Goal: Task Accomplishment & Management: Complete application form

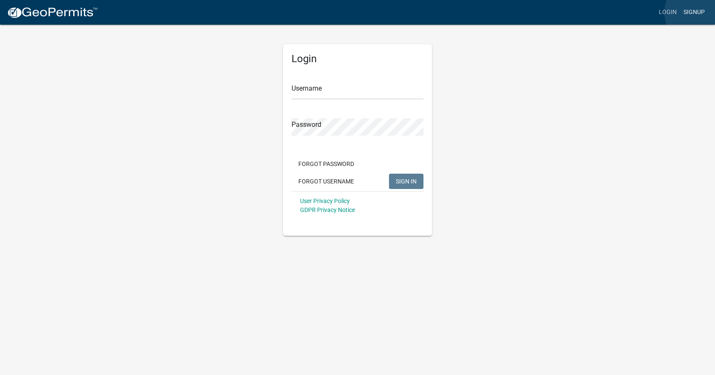
click at [699, 12] on link "Signup" at bounding box center [694, 12] width 28 height 16
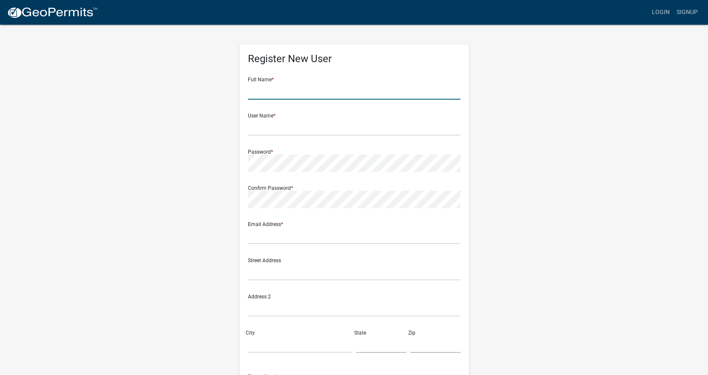
click at [329, 96] on input "text" at bounding box center [354, 90] width 213 height 17
type input "[PERSON_NAME]"
type input "f"
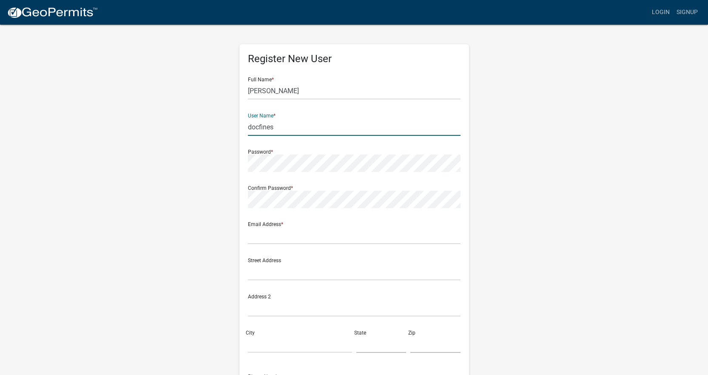
type input "docfines"
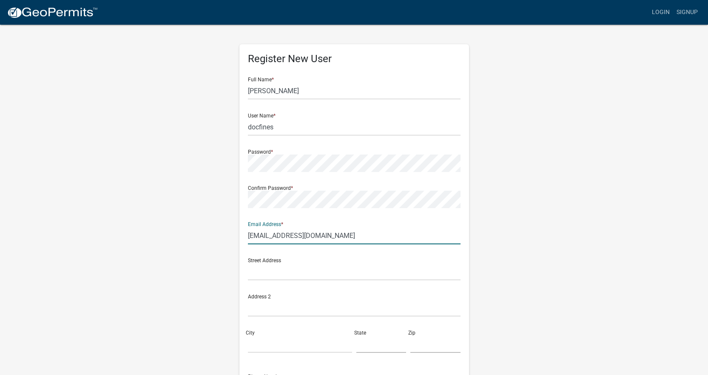
type input "[EMAIL_ADDRESS][DOMAIN_NAME]"
click at [254, 275] on input "text" at bounding box center [354, 271] width 213 height 17
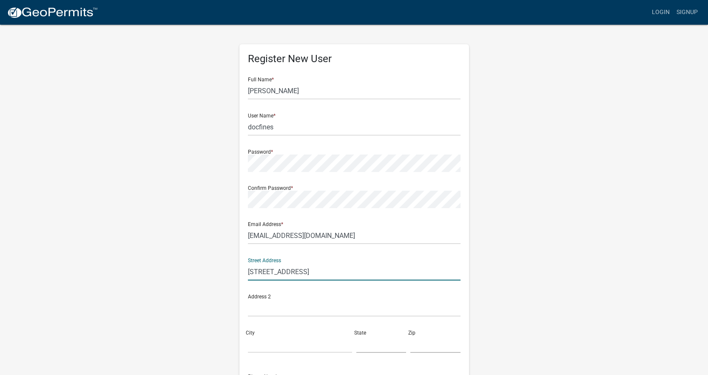
type input "[STREET_ADDRESS]"
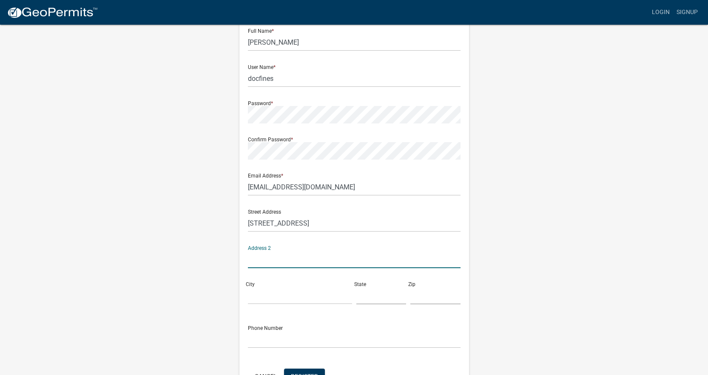
scroll to position [104, 0]
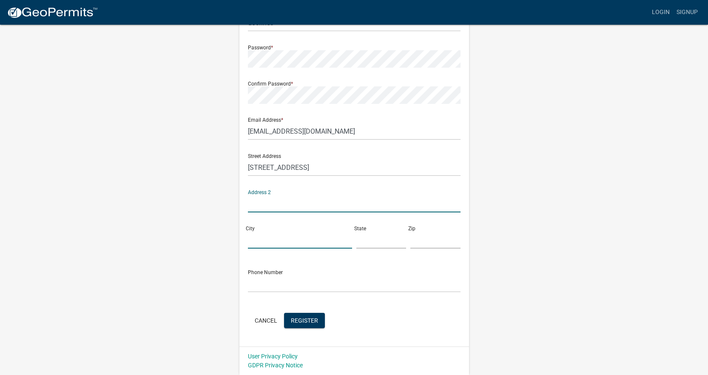
click at [307, 237] on input "City" at bounding box center [300, 239] width 104 height 17
type input "Fargo"
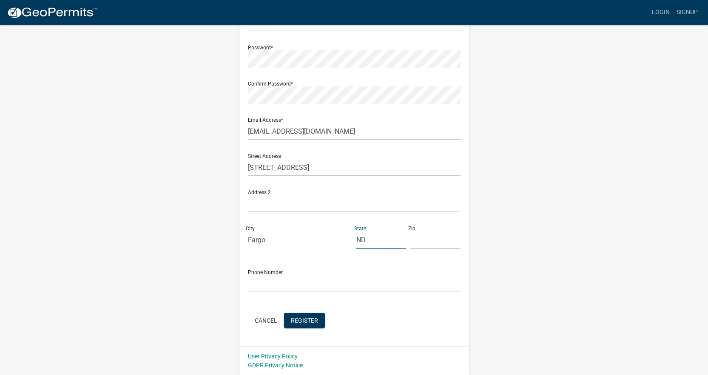
type input "ND"
click at [430, 242] on input "text" at bounding box center [436, 239] width 50 height 17
type input "58103"
click at [291, 287] on input "text" at bounding box center [354, 283] width 213 height 17
type input "7012007027"
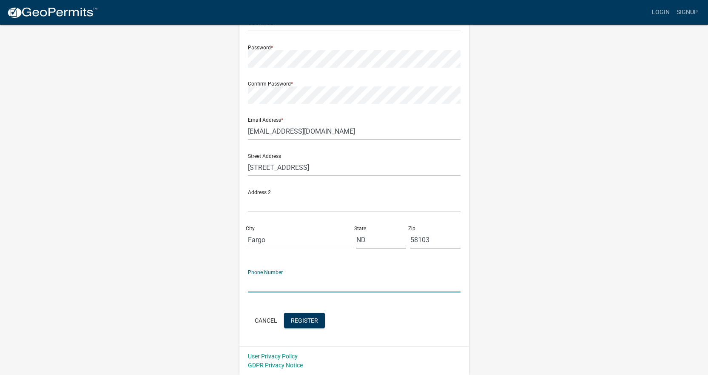
type input "Ste 230"
click at [314, 324] on button "Register" at bounding box center [304, 320] width 41 height 15
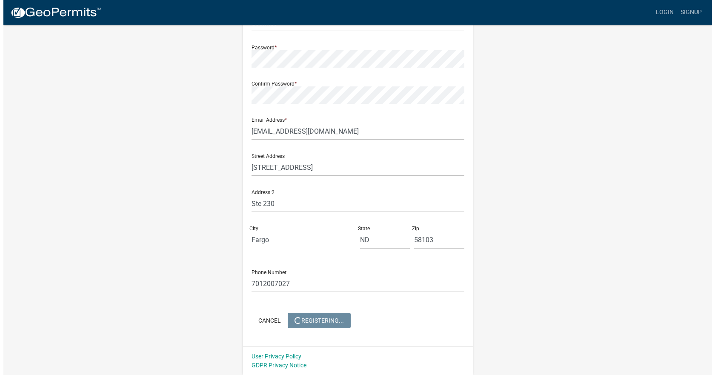
scroll to position [0, 0]
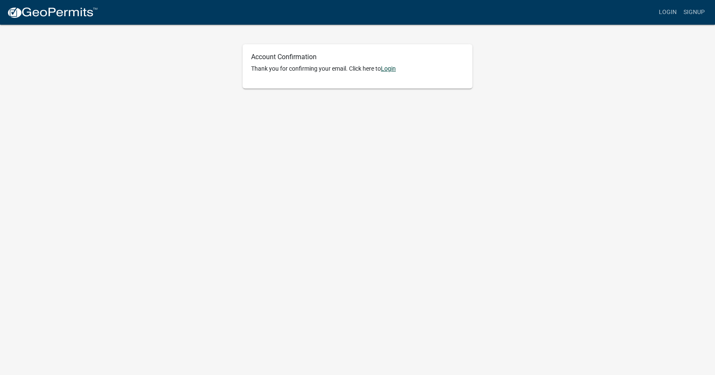
click at [394, 71] on link "Login" at bounding box center [388, 68] width 15 height 7
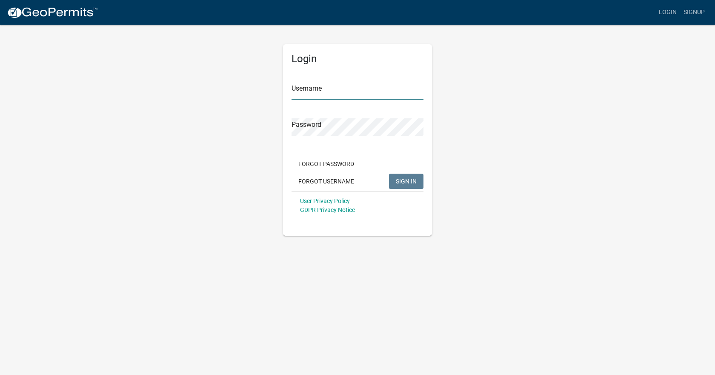
type input "docfines"
click at [407, 182] on span "SIGN IN" at bounding box center [406, 180] width 21 height 7
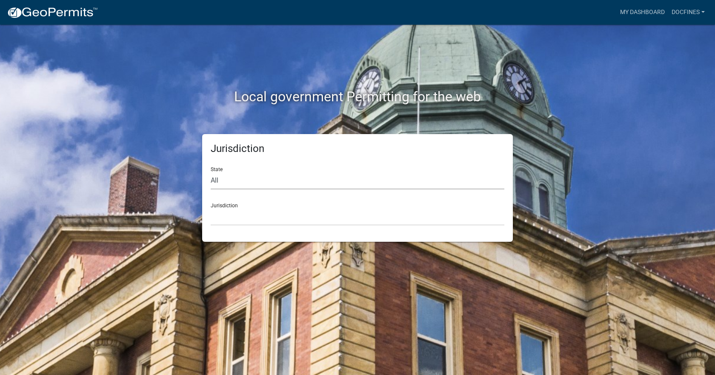
click at [261, 185] on select "All Colorado Georgia Indiana Iowa Kansas Minnesota Ohio South Carolina Wisconsin" at bounding box center [358, 180] width 294 height 17
select select "Minnesota"
click at [211, 172] on select "All Colorado Georgia Indiana Iowa Kansas Minnesota Ohio South Carolina Wisconsin" at bounding box center [358, 180] width 294 height 17
click at [242, 218] on select "Becker County, Minnesota Benton County, Minnesota Carlton County, Minnesota Cit…" at bounding box center [358, 216] width 294 height 17
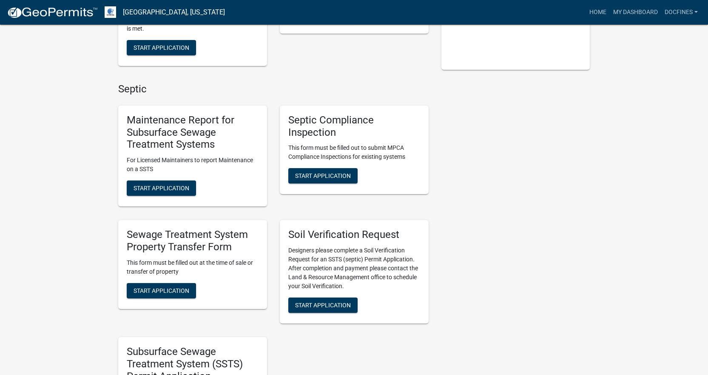
scroll to position [213, 0]
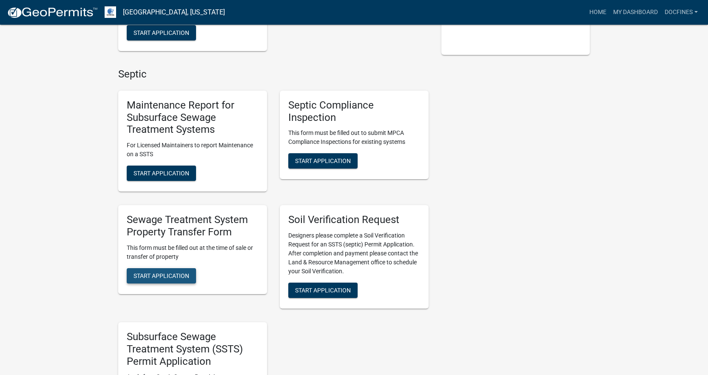
click at [177, 274] on span "Start Application" at bounding box center [162, 275] width 56 height 7
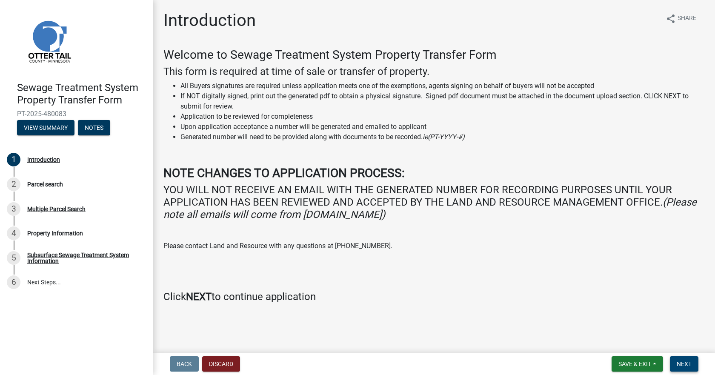
click at [690, 366] on span "Next" at bounding box center [683, 363] width 15 height 7
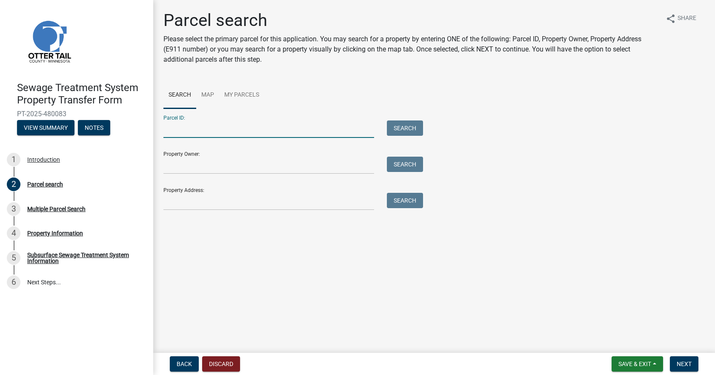
click at [233, 130] on input "Parcel ID:" at bounding box center [268, 128] width 211 height 17
click at [409, 132] on button "Search" at bounding box center [405, 127] width 36 height 15
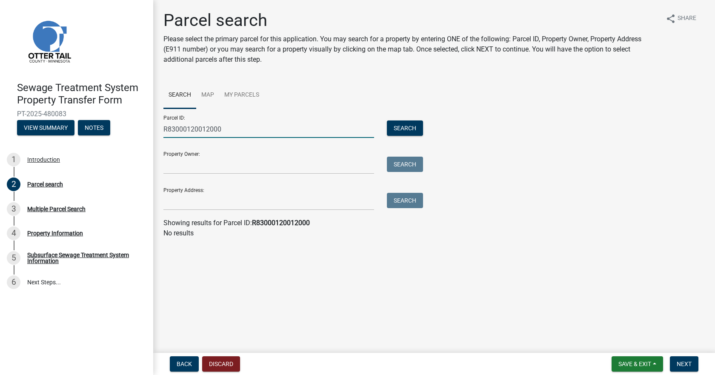
click at [167, 129] on input "R83000120012000" at bounding box center [268, 128] width 211 height 17
click at [187, 129] on input "R 83000120012000" at bounding box center [268, 128] width 211 height 17
type input "R 83000120012000"
click at [396, 128] on button "Search" at bounding box center [405, 127] width 36 height 15
click at [234, 128] on input "R 83000120012000" at bounding box center [268, 128] width 211 height 17
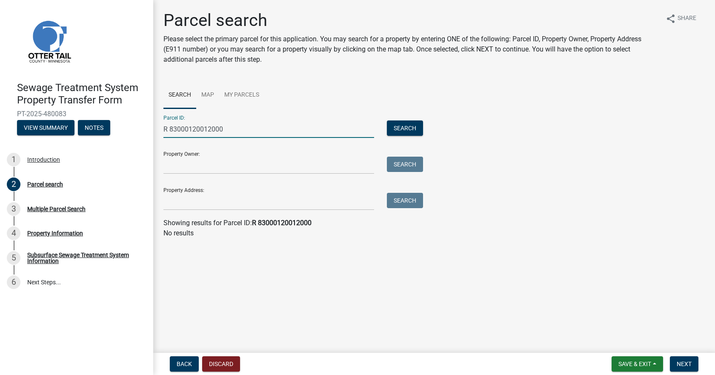
click at [234, 128] on input "R 83000120012000" at bounding box center [268, 128] width 211 height 17
click at [221, 167] on input "Property Owner:" at bounding box center [268, 165] width 211 height 17
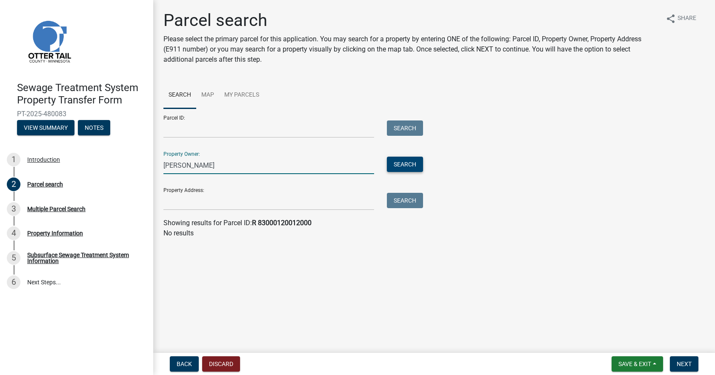
type input "David R. Jones"
click at [399, 165] on button "Search" at bounding box center [405, 164] width 36 height 15
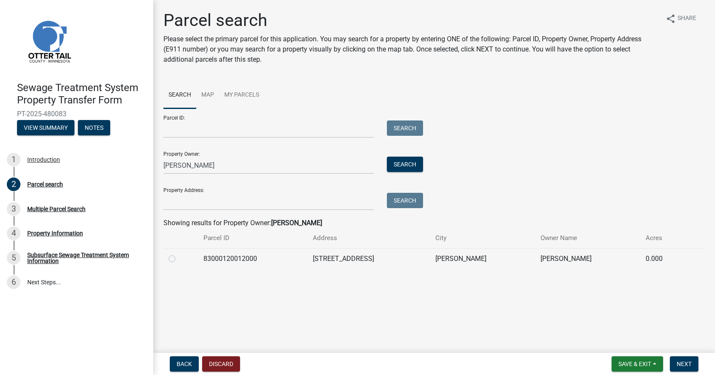
click at [179, 254] on label at bounding box center [179, 254] width 0 height 0
click at [179, 259] on input "radio" at bounding box center [182, 257] width 6 height 6
radio input "true"
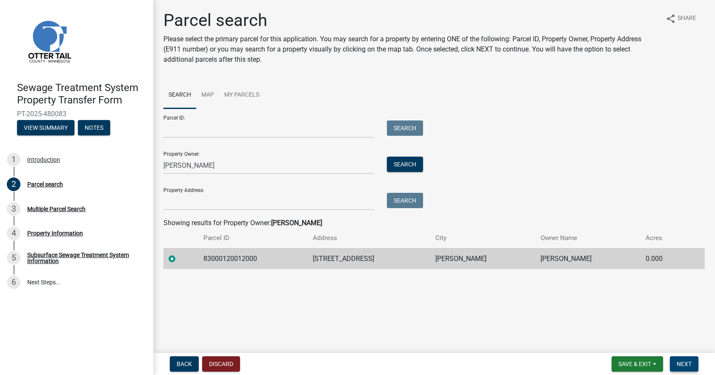
click at [690, 361] on span "Next" at bounding box center [683, 363] width 15 height 7
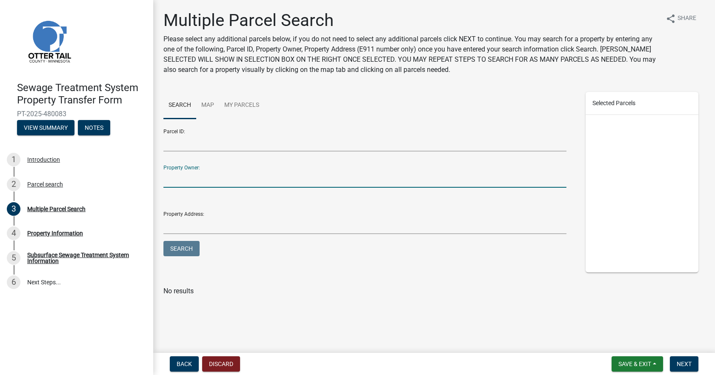
click at [228, 185] on input "Property Owner:" at bounding box center [364, 178] width 403 height 17
type input "david r jones"
click at [163, 241] on button "Search" at bounding box center [181, 248] width 36 height 15
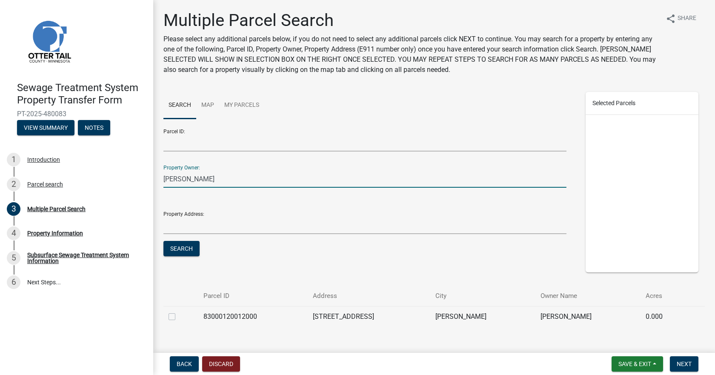
click at [179, 311] on label at bounding box center [179, 311] width 0 height 0
click at [179, 317] on input "checkbox" at bounding box center [182, 314] width 6 height 6
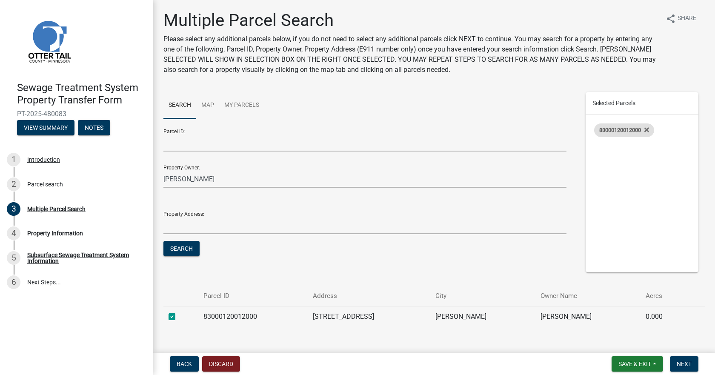
click at [619, 128] on span "83000120012000" at bounding box center [620, 130] width 42 height 6
click at [179, 311] on label at bounding box center [179, 311] width 0 height 0
click at [179, 317] on input "checkbox" at bounding box center [182, 314] width 6 height 6
checkbox input "true"
click at [688, 362] on span "Next" at bounding box center [683, 363] width 15 height 7
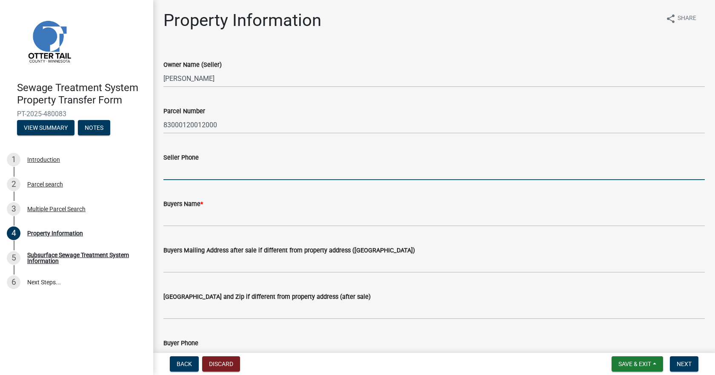
click at [269, 168] on input "Seller Phone" at bounding box center [433, 171] width 541 height 17
type input "7013180964"
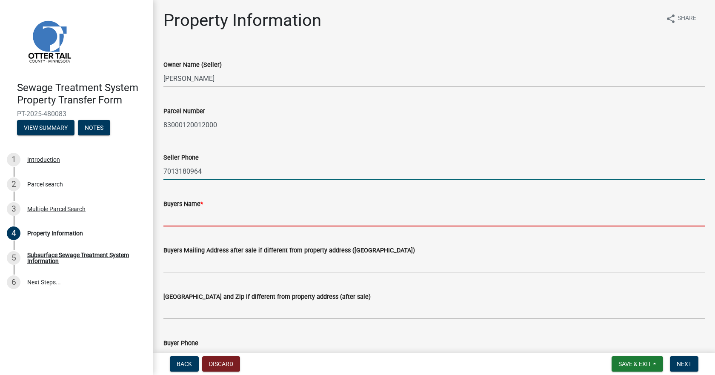
click at [190, 217] on input "Buyers Name *" at bounding box center [433, 217] width 541 height 17
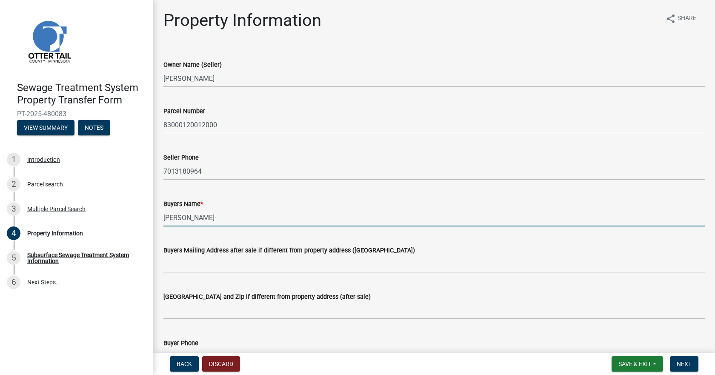
type input "Casey Fines"
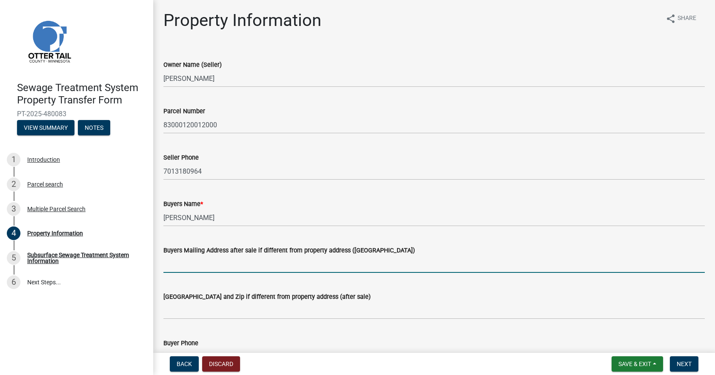
click at [211, 262] on input "Buyers Mailing Address after sale if different from property address (E911 numb…" at bounding box center [433, 263] width 541 height 17
type input "4522 Sheyenne St"
type input "[EMAIL_ADDRESS][DOMAIN_NAME]"
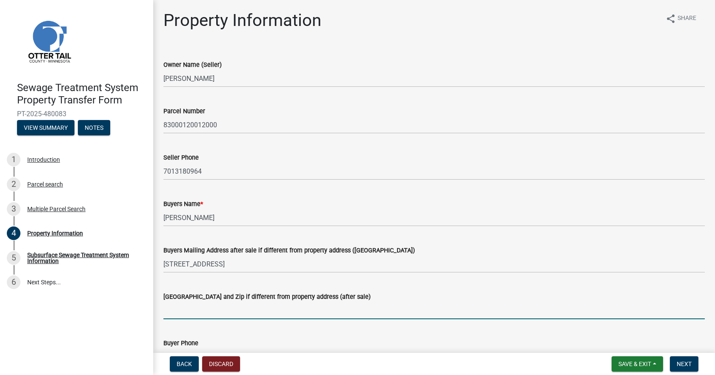
click at [245, 310] on input "Buyers City State and Zip if different from property address (after sale)" at bounding box center [433, 310] width 541 height 17
type input "West Fargo, ND 58078"
click at [372, 288] on div "Buyers City State and Zip if different from property address (after sale) West …" at bounding box center [433, 300] width 541 height 40
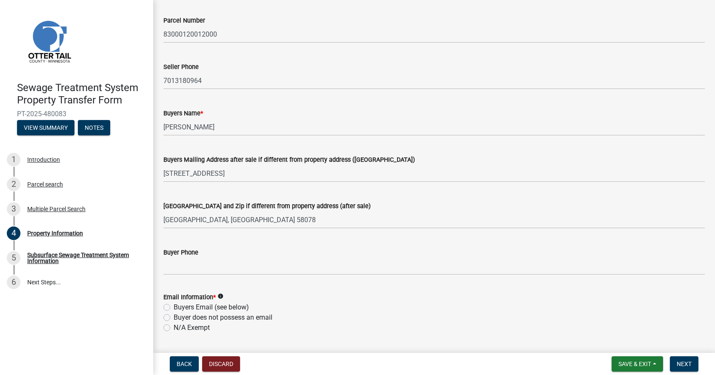
scroll to position [170, 0]
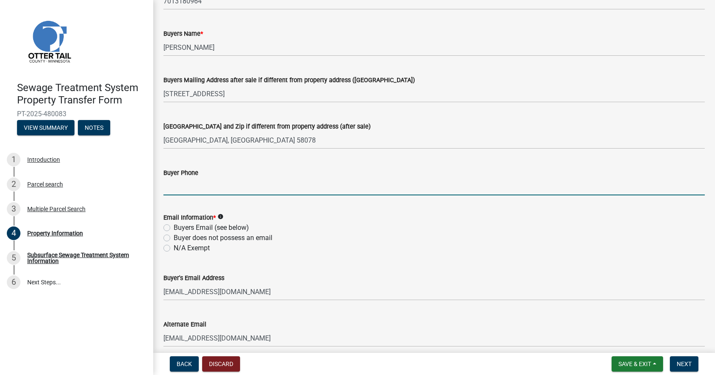
click at [257, 192] on input "Buyer Phone" at bounding box center [433, 186] width 541 height 17
type input "7012007027"
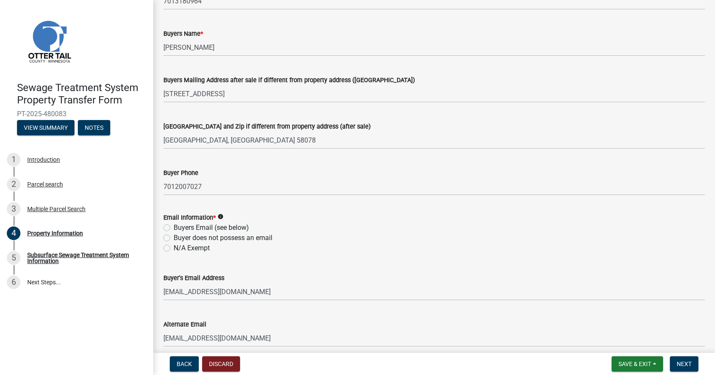
click at [174, 227] on label "Buyers Email (see below)" at bounding box center [211, 227] width 75 height 10
click at [174, 227] on input "Buyers Email (see below)" at bounding box center [177, 225] width 6 height 6
radio input "true"
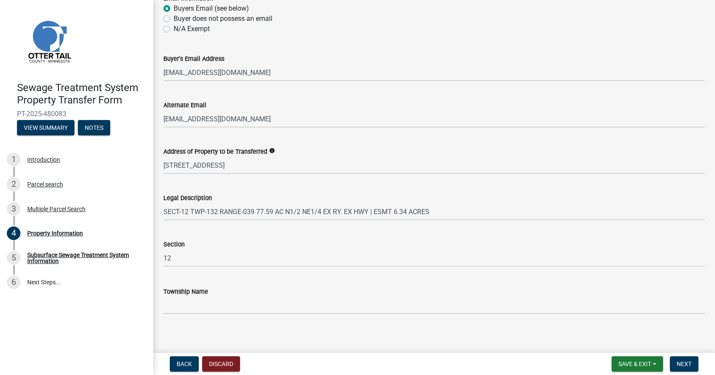
scroll to position [394, 0]
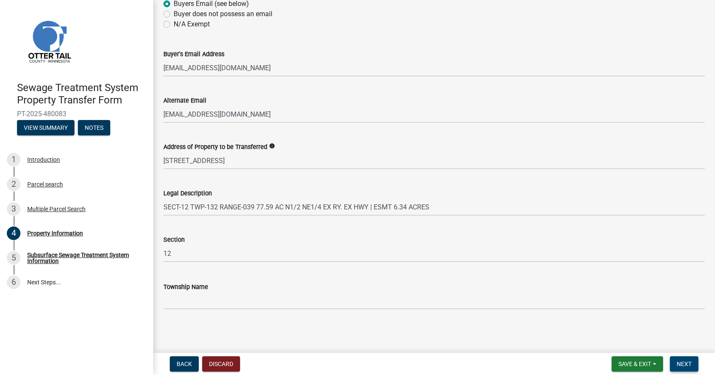
click at [684, 365] on span "Next" at bounding box center [683, 363] width 15 height 7
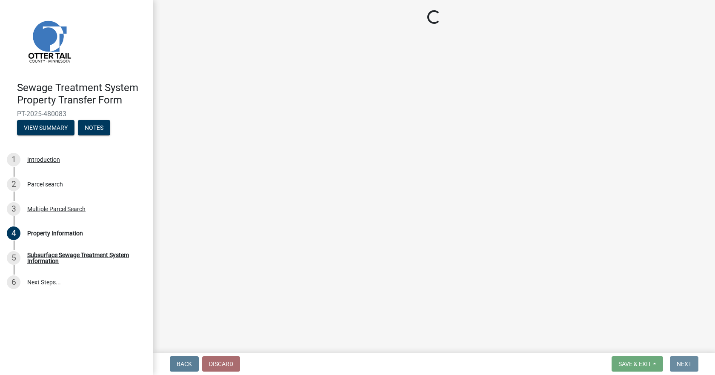
scroll to position [0, 0]
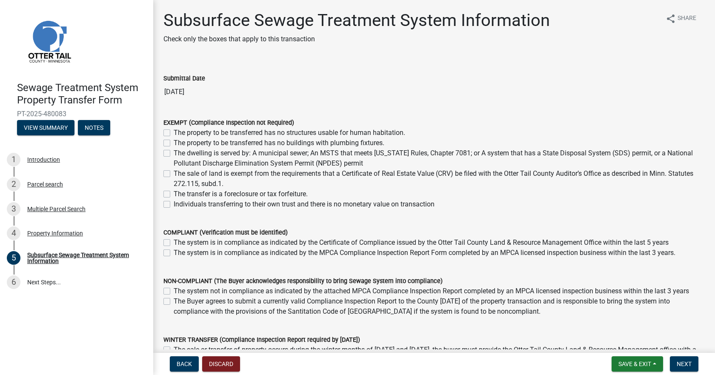
click at [174, 174] on label "The sale of land is exempt from the requirements that a Certificate of Real Est…" at bounding box center [439, 178] width 531 height 20
click at [174, 174] on input "The sale of land is exempt from the requirements that a Certificate of Real Est…" at bounding box center [177, 171] width 6 height 6
checkbox input "true"
checkbox input "false"
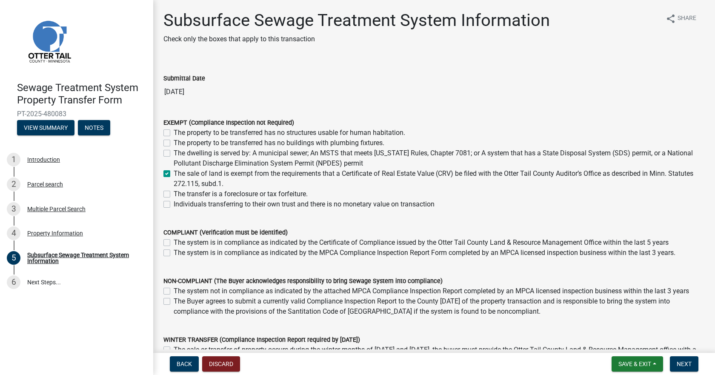
checkbox input "false"
checkbox input "true"
checkbox input "false"
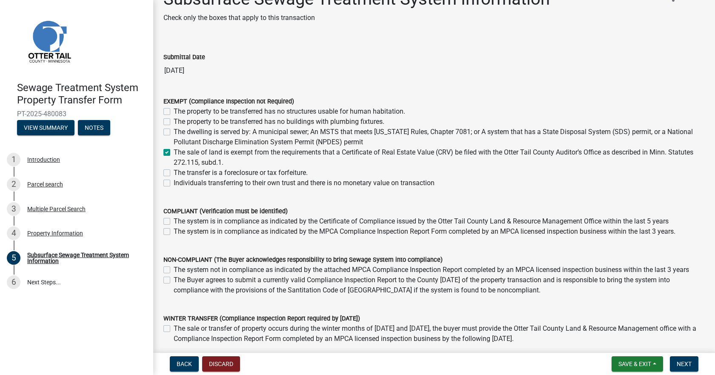
scroll to position [43, 0]
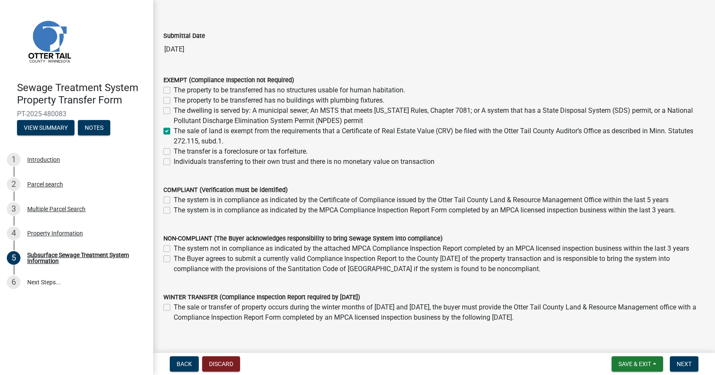
click at [174, 211] on label "The system is in compliance as indicated by the MPCA Compliance Inspection Repo…" at bounding box center [425, 210] width 502 height 10
click at [174, 211] on input "The system is in compliance as indicated by the MPCA Compliance Inspection Repo…" at bounding box center [177, 208] width 6 height 6
checkbox input "true"
checkbox input "false"
checkbox input "true"
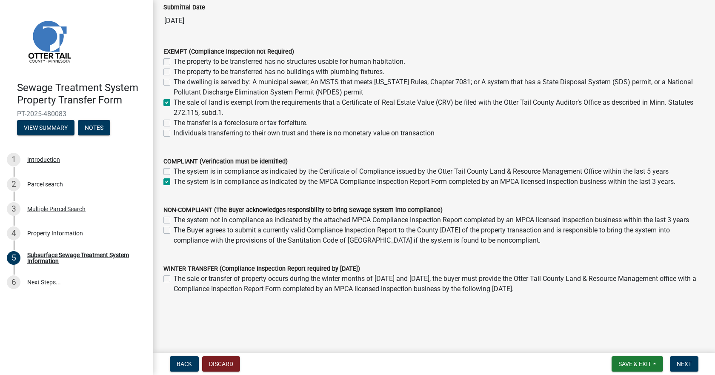
scroll to position [84, 0]
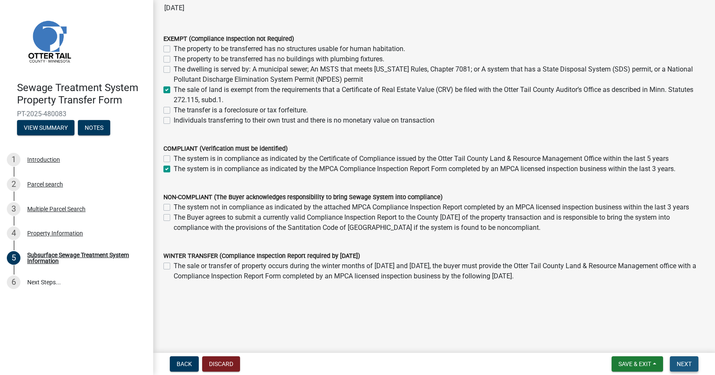
click at [679, 360] on span "Next" at bounding box center [683, 363] width 15 height 7
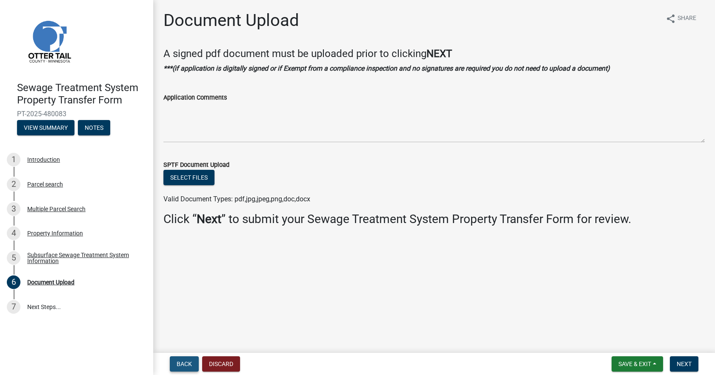
click at [188, 364] on span "Back" at bounding box center [184, 363] width 15 height 7
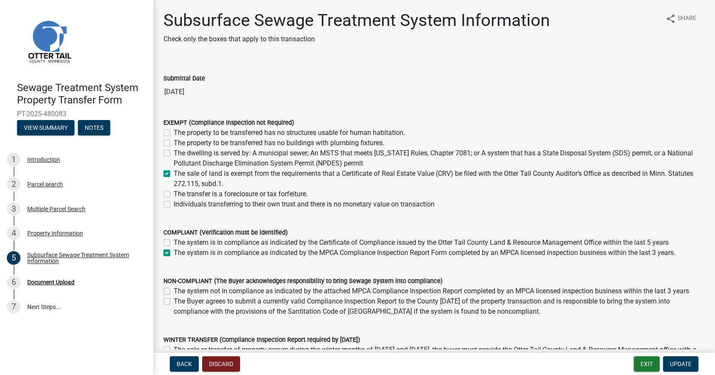
click at [174, 303] on label "The Buyer agrees to submit a currently valid Compliance Inspection Report to th…" at bounding box center [439, 306] width 531 height 20
click at [174, 302] on input "The Buyer agrees to submit a currently valid Compliance Inspection Report to th…" at bounding box center [177, 299] width 6 height 6
checkbox input "true"
checkbox input "false"
checkbox input "true"
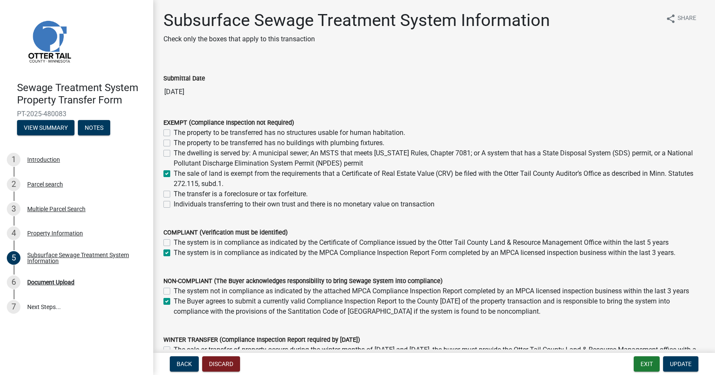
click at [174, 254] on label "The system is in compliance as indicated by the MPCA Compliance Inspection Repo…" at bounding box center [425, 253] width 502 height 10
click at [174, 253] on input "The system is in compliance as indicated by the MPCA Compliance Inspection Repo…" at bounding box center [177, 251] width 6 height 6
checkbox input "false"
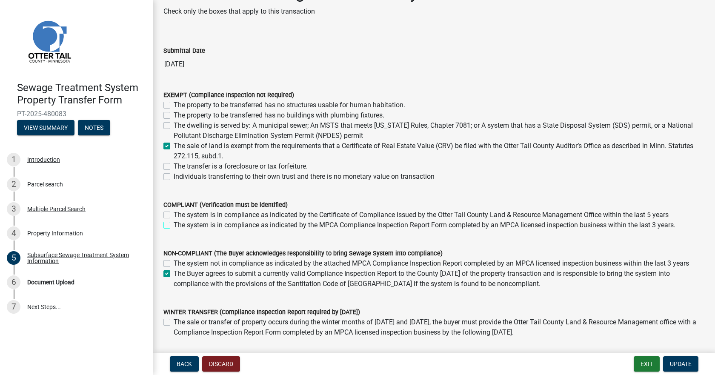
scroll to position [43, 0]
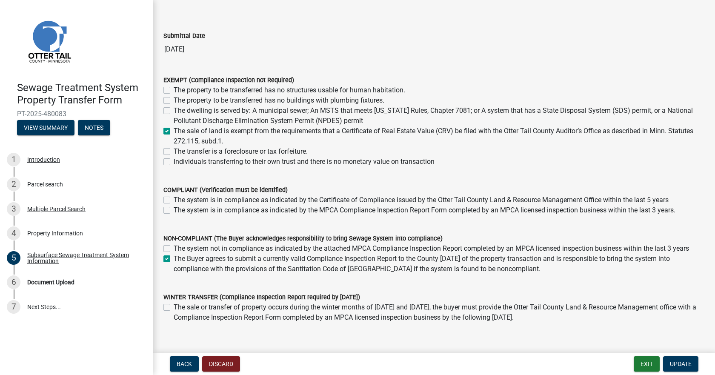
click at [174, 258] on label "The Buyer agrees to submit a currently valid Compliance Inspection Report to th…" at bounding box center [439, 264] width 531 height 20
click at [174, 258] on input "The Buyer agrees to submit a currently valid Compliance Inspection Report to th…" at bounding box center [177, 257] width 6 height 6
checkbox input "false"
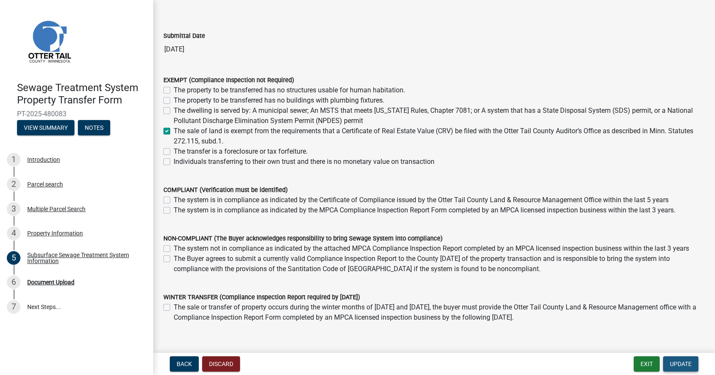
click at [677, 365] on span "Update" at bounding box center [681, 363] width 22 height 7
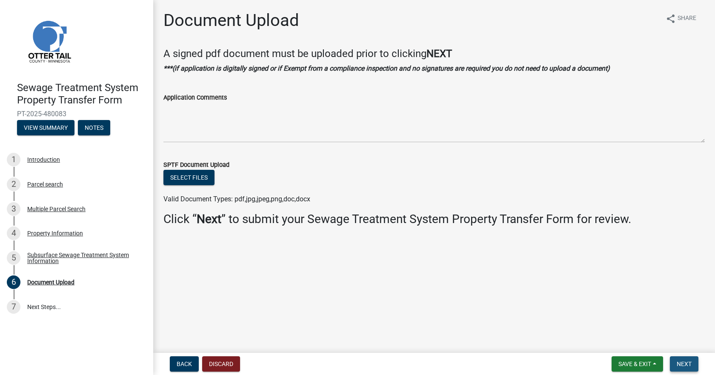
click at [685, 361] on span "Next" at bounding box center [683, 363] width 15 height 7
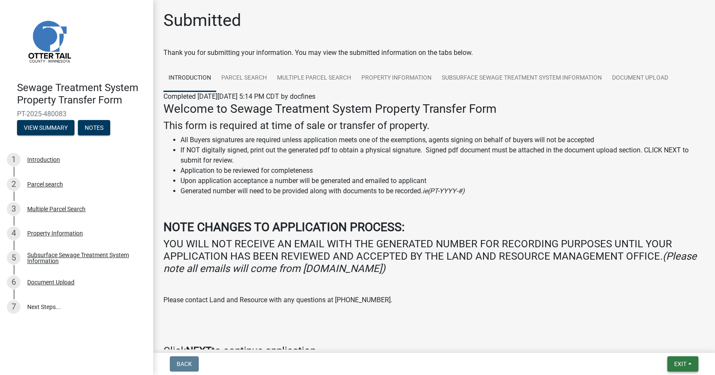
click at [682, 365] on span "Exit" at bounding box center [680, 363] width 12 height 7
click at [662, 341] on button "Save & Exit" at bounding box center [664, 341] width 68 height 20
